Goal: Transaction & Acquisition: Book appointment/travel/reservation

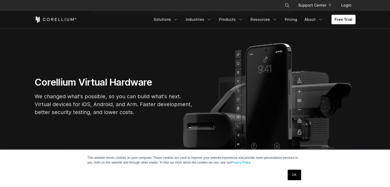
drag, startPoint x: 0, startPoint y: 0, endPoint x: 347, endPoint y: 25, distance: 348.0
click at [347, 25] on div "Free Trial Solutions IoT" at bounding box center [195, 20] width 321 height 18
click at [345, 21] on link "Free Trial" at bounding box center [343, 19] width 24 height 9
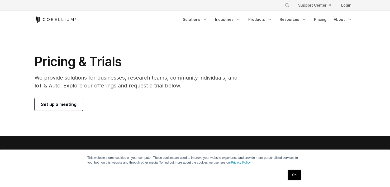
click at [55, 107] on span "Set up a meeting" at bounding box center [59, 104] width 36 height 6
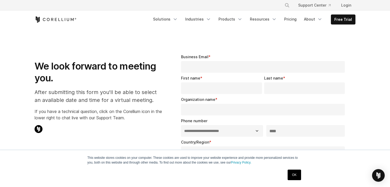
select select "**"
click at [339, 5] on link "Login" at bounding box center [346, 5] width 18 height 9
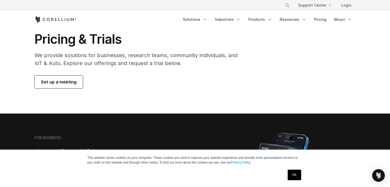
scroll to position [26, 0]
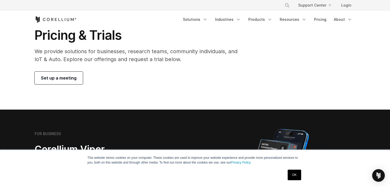
click at [291, 175] on link "OK" at bounding box center [293, 175] width 13 height 11
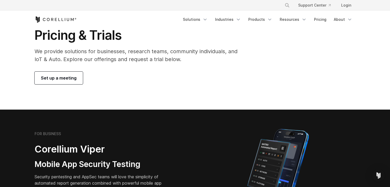
click at [53, 78] on span "Set up a meeting" at bounding box center [59, 78] width 36 height 6
